Goal: Information Seeking & Learning: Learn about a topic

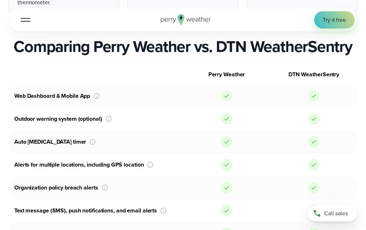
scroll to position [449, 0]
click at [24, 22] on button "Open Menu" at bounding box center [25, 19] width 17 height 17
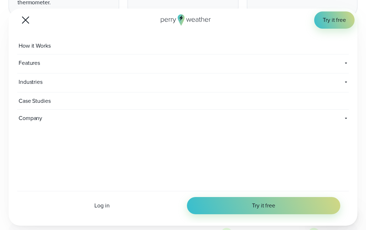
click at [33, 48] on span "How it Works" at bounding box center [35, 45] width 36 height 17
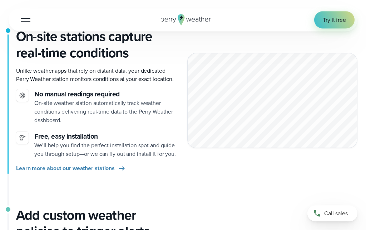
scroll to position [194, 0]
click at [59, 164] on span "Learn more about our weather stations" at bounding box center [65, 168] width 99 height 9
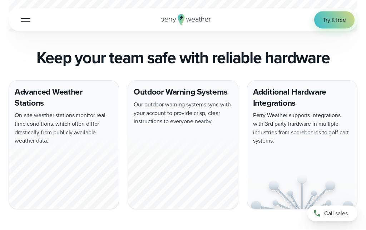
scroll to position [603, 0]
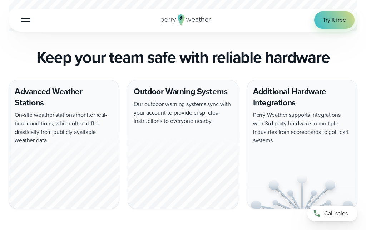
click at [25, 99] on div "Advanced Weather Stations On-site weather stations monitor real-time conditions…" at bounding box center [64, 144] width 111 height 129
click at [22, 98] on div "Advanced Weather Stations On-site weather stations monitor real-time conditions…" at bounding box center [64, 144] width 111 height 129
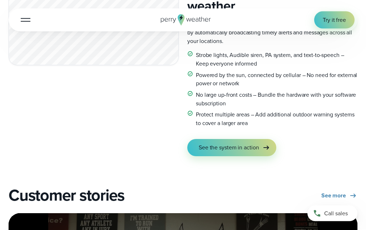
scroll to position [1264, 0]
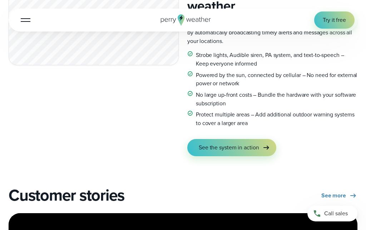
click at [261, 139] on link "See the system in action" at bounding box center [231, 147] width 89 height 17
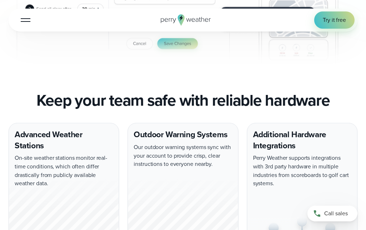
scroll to position [625, 0]
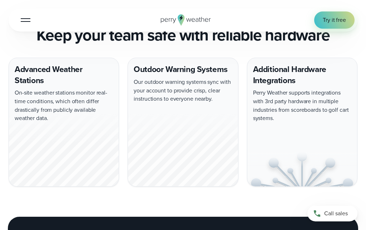
click at [31, 111] on div at bounding box center [64, 148] width 110 height 75
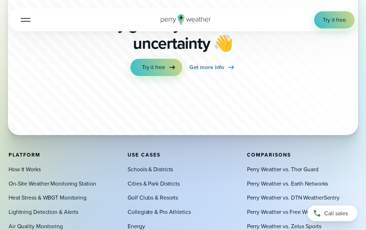
scroll to position [2082, 0]
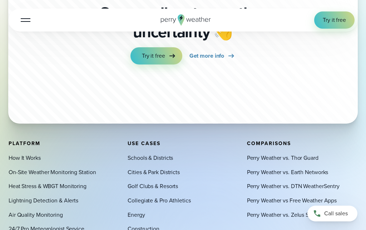
click at [34, 168] on link "On-Site Weather Monitoring Station" at bounding box center [52, 172] width 87 height 9
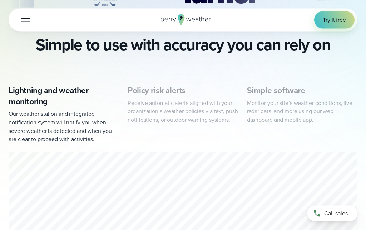
scroll to position [370, 0]
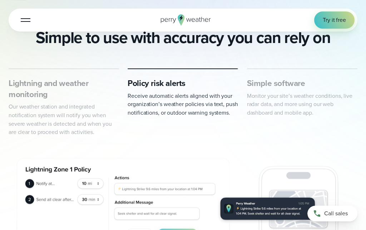
click at [18, 93] on h3 "Lightning and weather monitoring" at bounding box center [64, 89] width 111 height 22
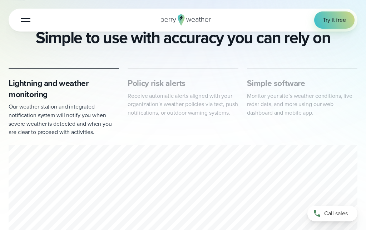
click at [19, 94] on h3 "Lightning and weather monitoring" at bounding box center [64, 89] width 111 height 22
click at [23, 96] on h3 "Lightning and weather monitoring" at bounding box center [64, 89] width 111 height 22
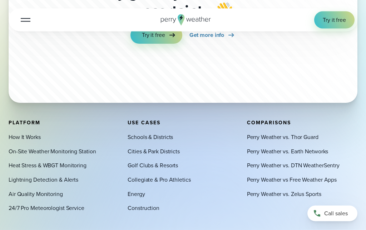
scroll to position [2107, 0]
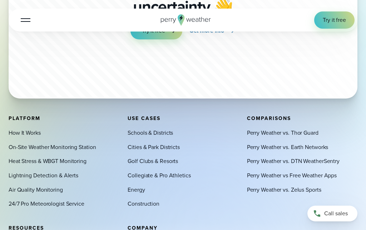
click at [38, 171] on link "Lightning Detection & Alerts" at bounding box center [44, 175] width 70 height 9
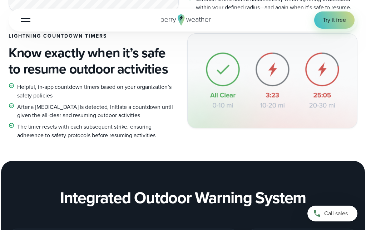
scroll to position [768, 0]
